Goal: Find specific page/section: Find specific page/section

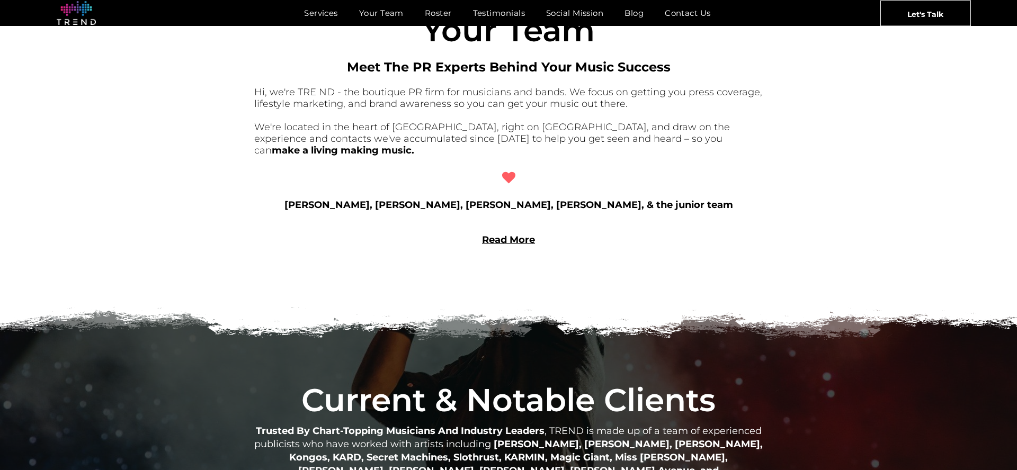
scroll to position [996, 0]
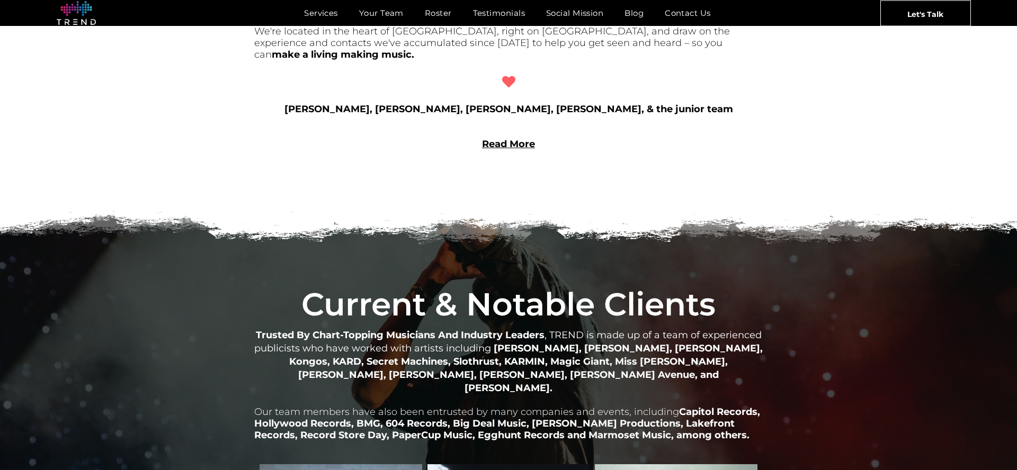
click at [520, 138] on link "Read More" at bounding box center [508, 144] width 53 height 12
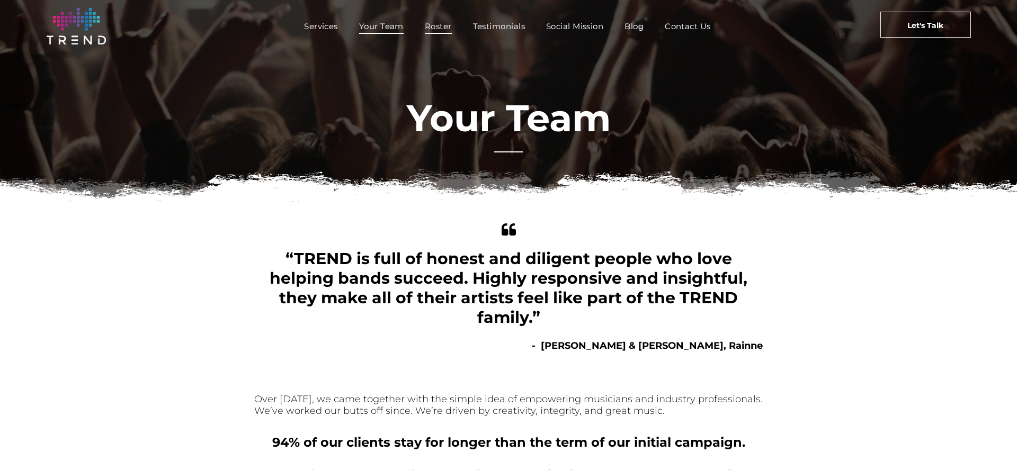
click at [430, 26] on span "Roster" at bounding box center [438, 26] width 27 height 15
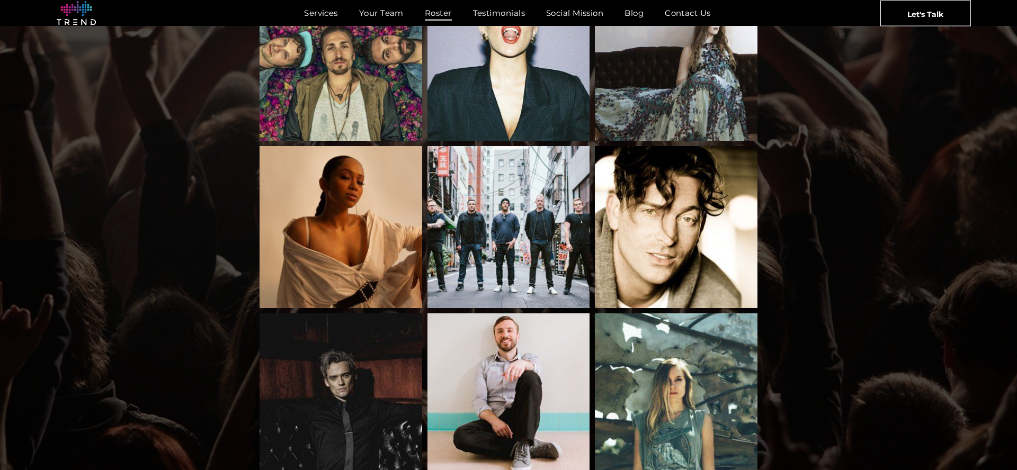
scroll to position [1099, 0]
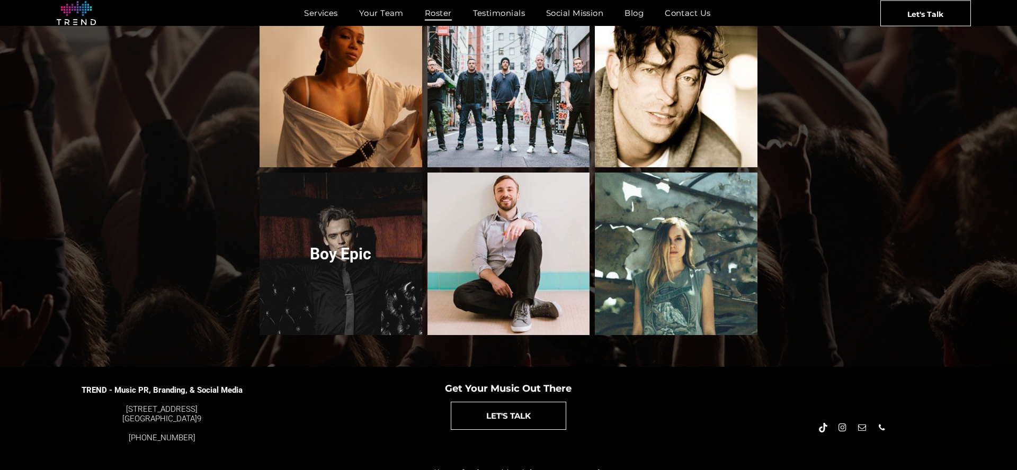
click at [335, 235] on link at bounding box center [341, 254] width 172 height 172
click at [352, 242] on link at bounding box center [341, 254] width 172 height 172
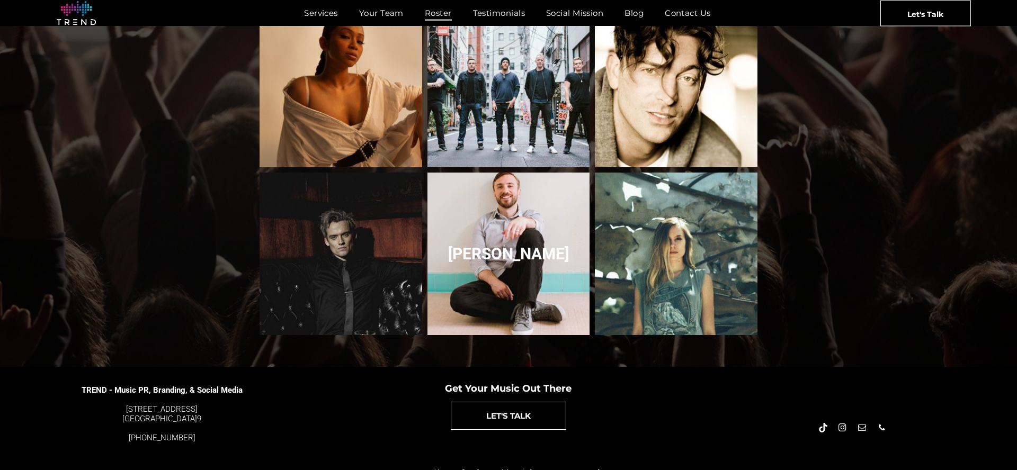
click at [515, 242] on link at bounding box center [508, 254] width 172 height 172
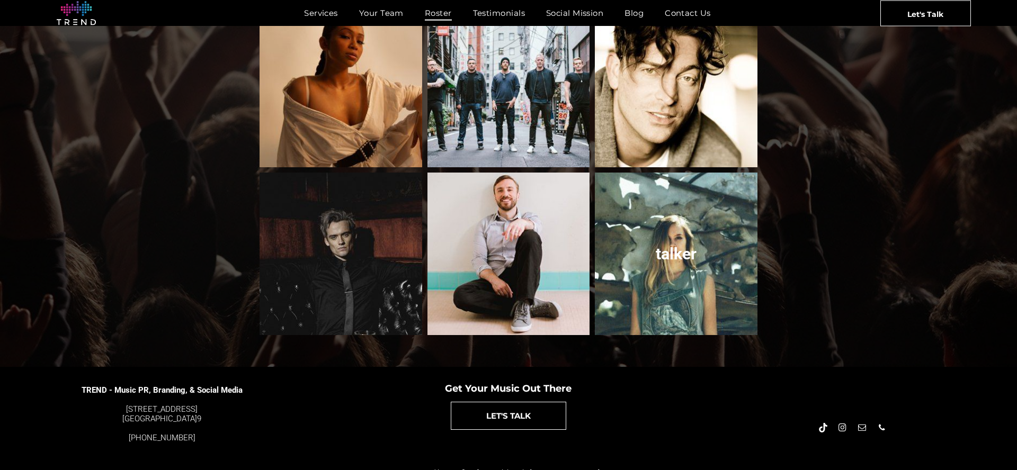
drag, startPoint x: 700, startPoint y: 237, endPoint x: 695, endPoint y: 237, distance: 5.3
click at [700, 237] on link at bounding box center [676, 254] width 172 height 172
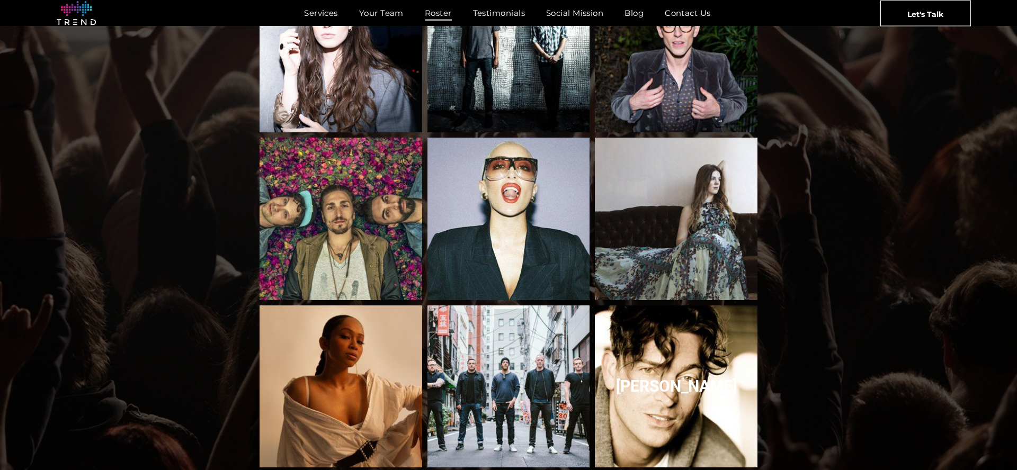
scroll to position [787, 0]
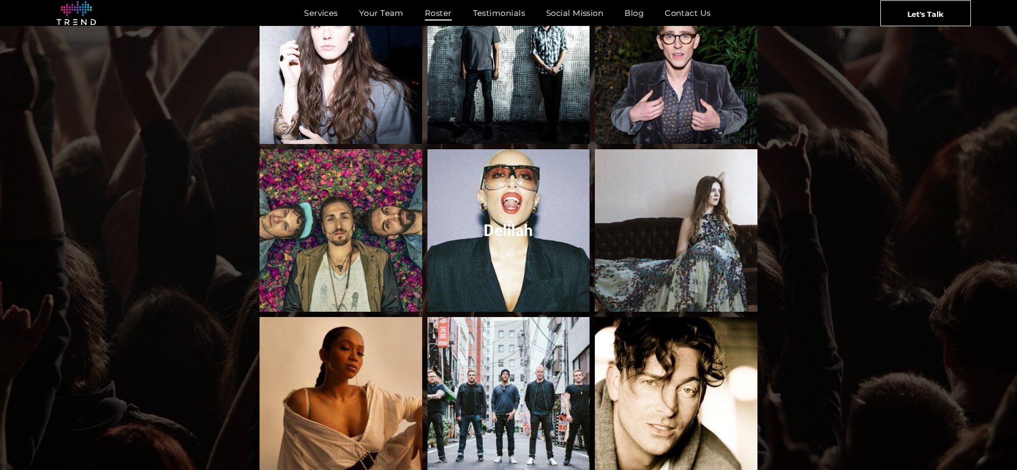
click at [546, 195] on link at bounding box center [508, 231] width 172 height 172
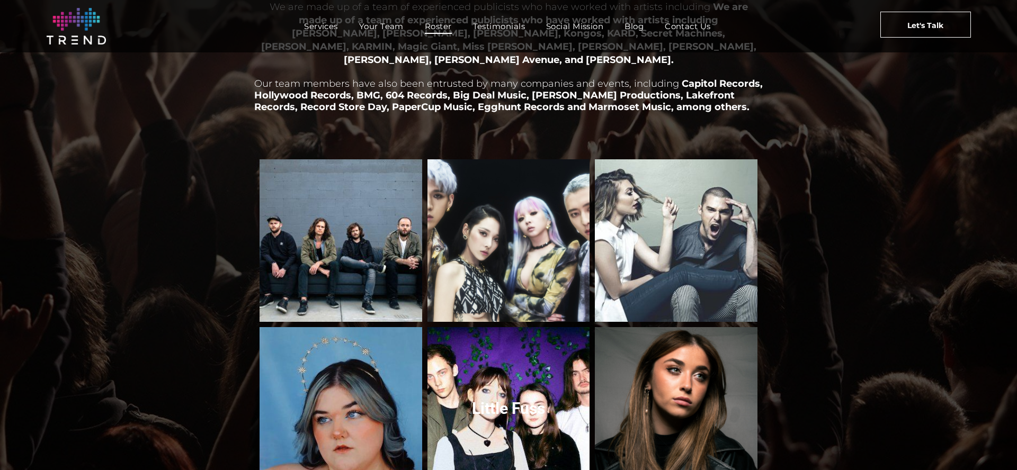
scroll to position [0, 0]
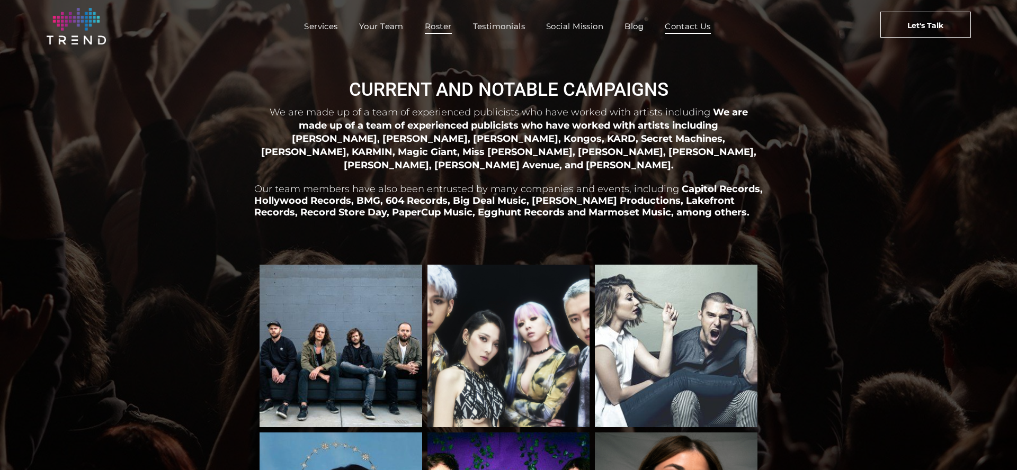
click at [673, 29] on span "Contact Us" at bounding box center [688, 26] width 46 height 15
